Goal: Transaction & Acquisition: Obtain resource

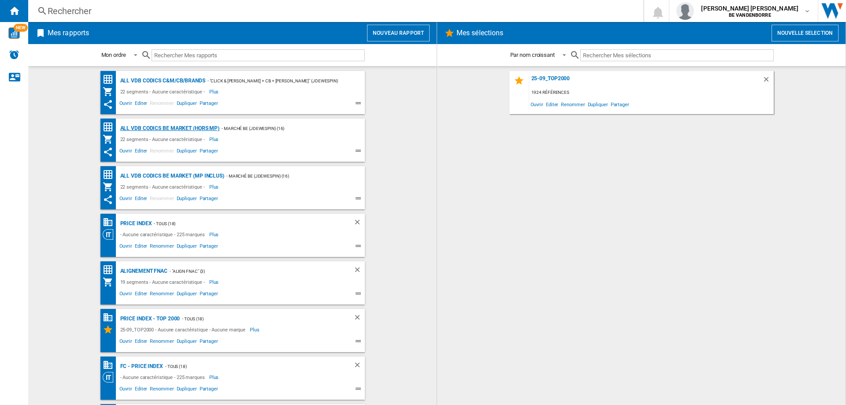
click at [190, 125] on div "ALL VDB CODICS BE MARKET (hors MP)" at bounding box center [169, 128] width 102 height 11
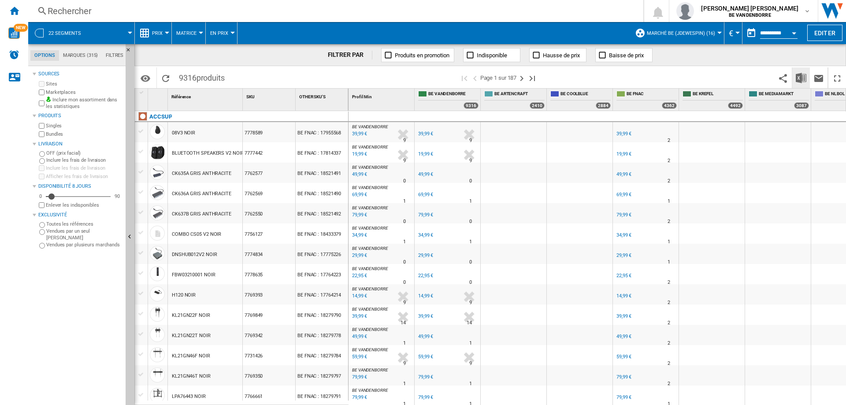
click at [803, 78] on img "Télécharger au format Excel" at bounding box center [801, 78] width 11 height 11
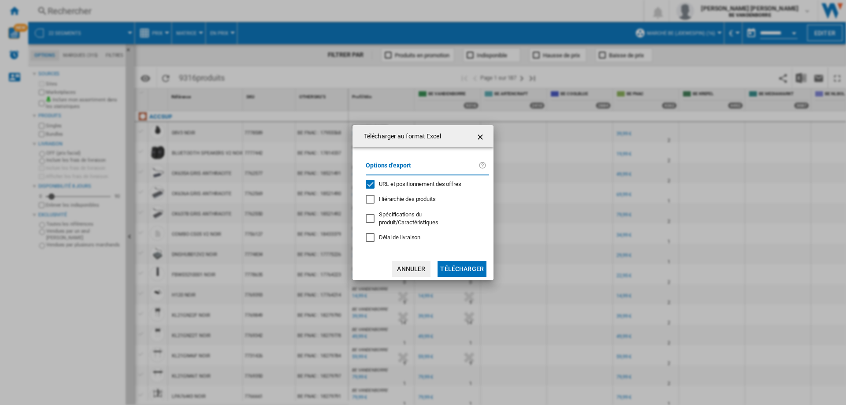
click at [384, 187] on span "URL et positionnement des offres" at bounding box center [420, 184] width 82 height 7
click at [465, 261] on button "Télécharger" at bounding box center [462, 269] width 49 height 16
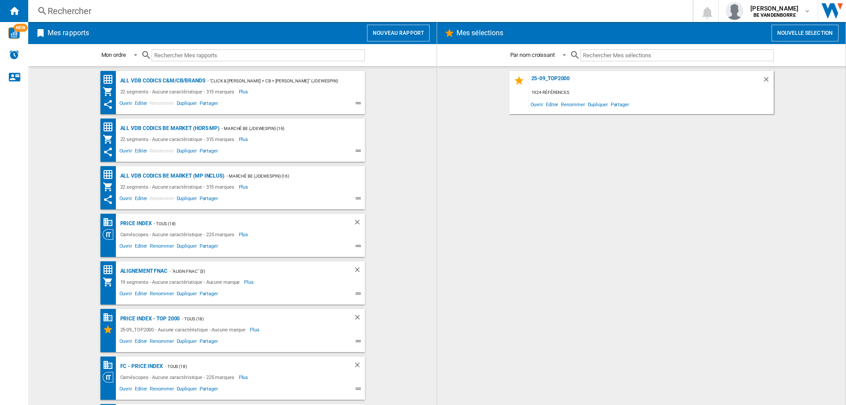
click at [412, 226] on wk-bookmarked-report "PRICE INDEX - TOUS (18) Caméscopes - Aucune caractéristique - 225 marques Plus …" at bounding box center [232, 235] width 391 height 43
click at [135, 271] on div "Alignement Fnac" at bounding box center [143, 271] width 50 height 11
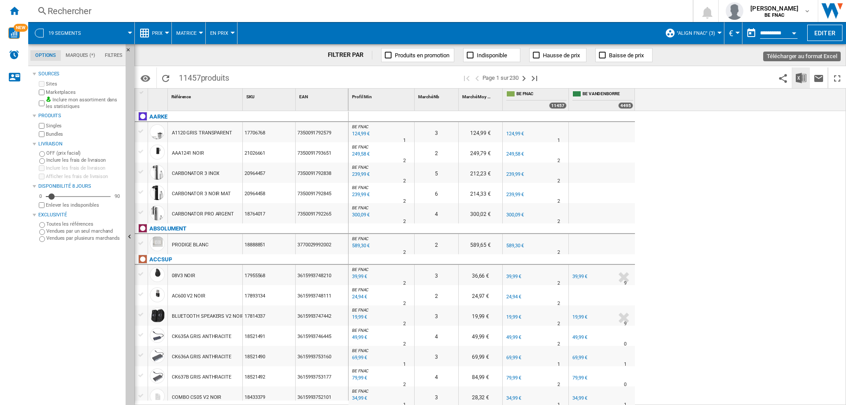
click at [804, 75] on img "Télécharger au format Excel" at bounding box center [801, 78] width 11 height 11
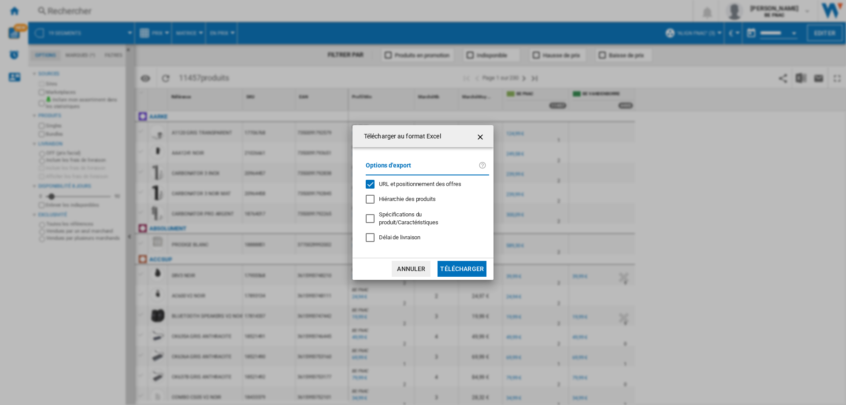
click at [391, 187] on span "URL et positionnement des offres" at bounding box center [420, 184] width 82 height 7
click at [388, 234] on md-checkbox "Délai de livraison" at bounding box center [427, 238] width 123 height 8
click at [462, 267] on button "Télécharger" at bounding box center [462, 269] width 49 height 16
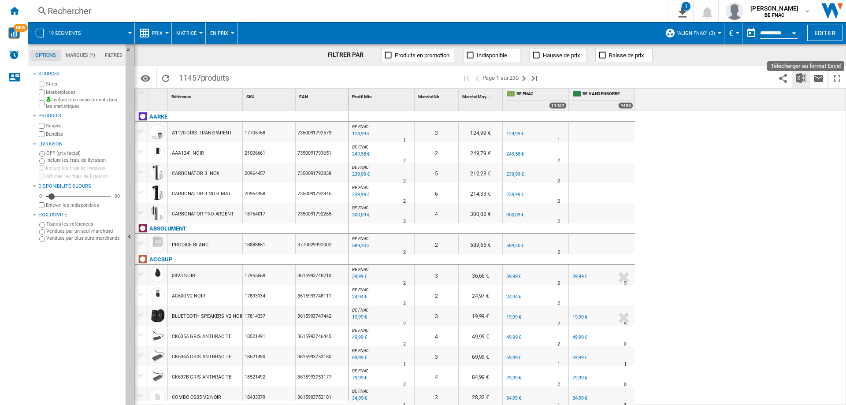
click at [803, 80] on img "Télécharger au format Excel" at bounding box center [801, 78] width 11 height 11
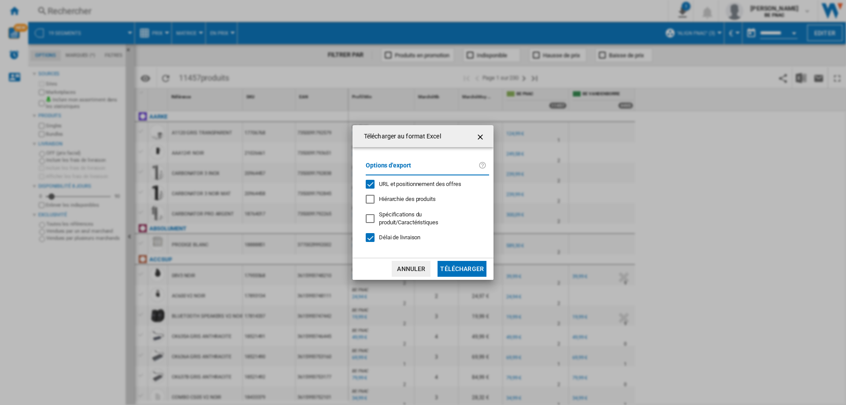
click at [413, 187] on span "URL et positionnement des offres" at bounding box center [420, 184] width 82 height 7
click at [470, 263] on button "Télécharger" at bounding box center [462, 269] width 49 height 16
